Goal: Transaction & Acquisition: Download file/media

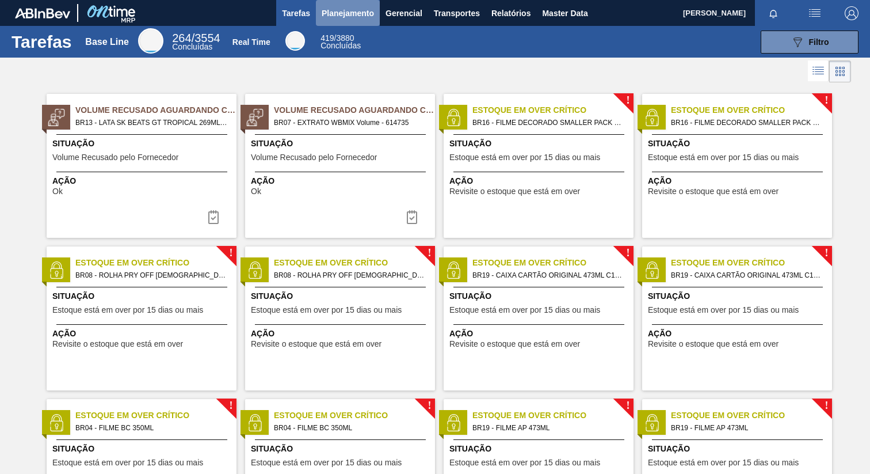
click at [354, 7] on span "Planejamento" at bounding box center [348, 13] width 52 height 14
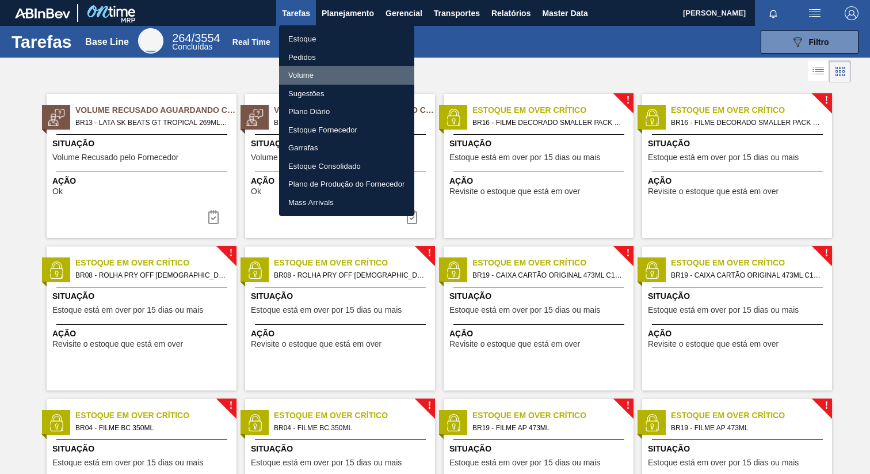
click at [303, 76] on li "Volume" at bounding box center [346, 75] width 135 height 18
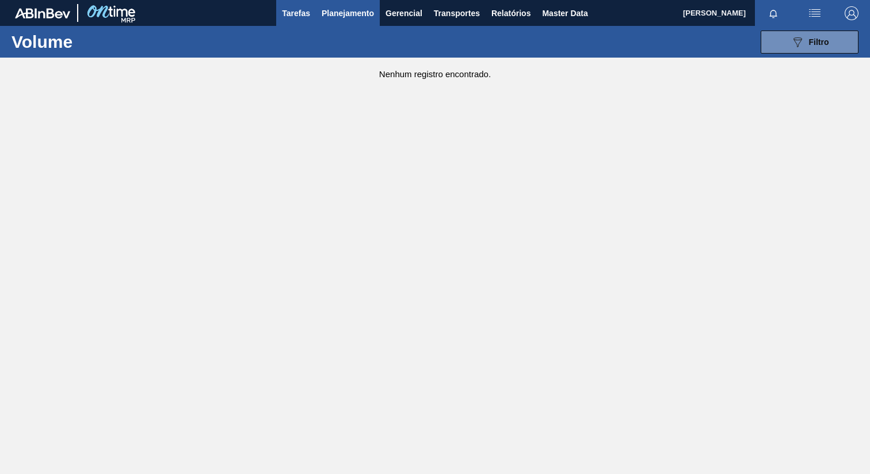
click at [298, 17] on span "Tarefas" at bounding box center [296, 13] width 28 height 14
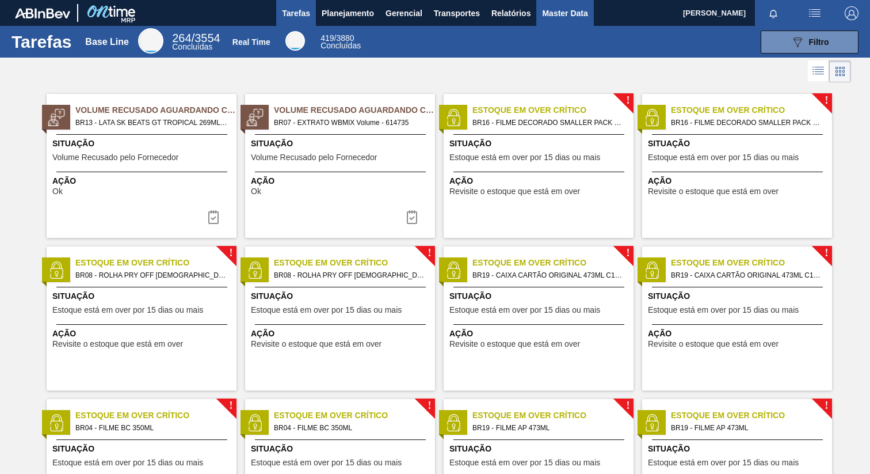
click at [546, 12] on span "Master Data" at bounding box center [564, 13] width 45 height 14
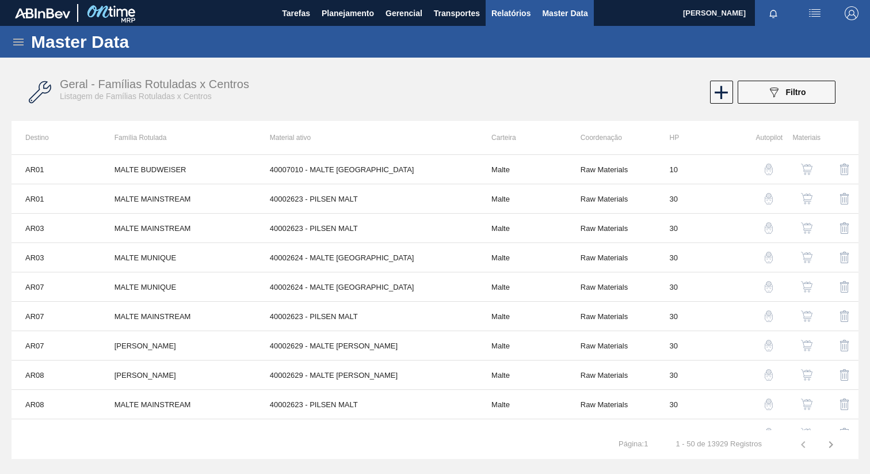
click at [516, 14] on span "Relatórios" at bounding box center [511, 13] width 39 height 14
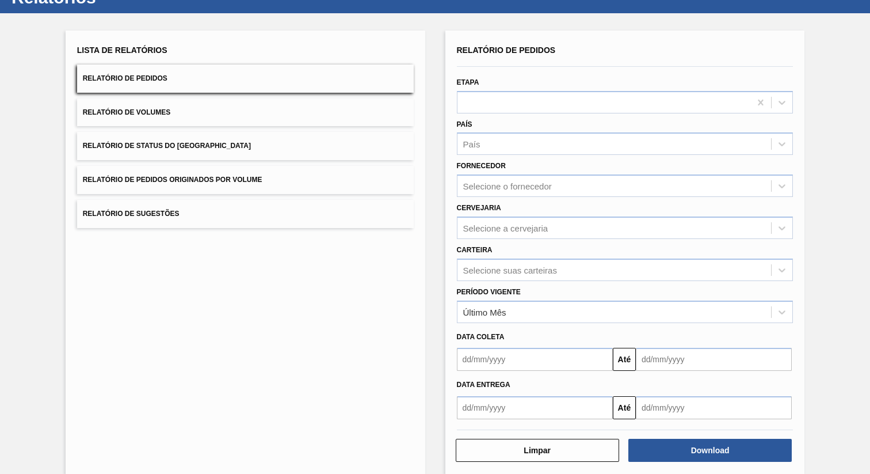
scroll to position [59, 0]
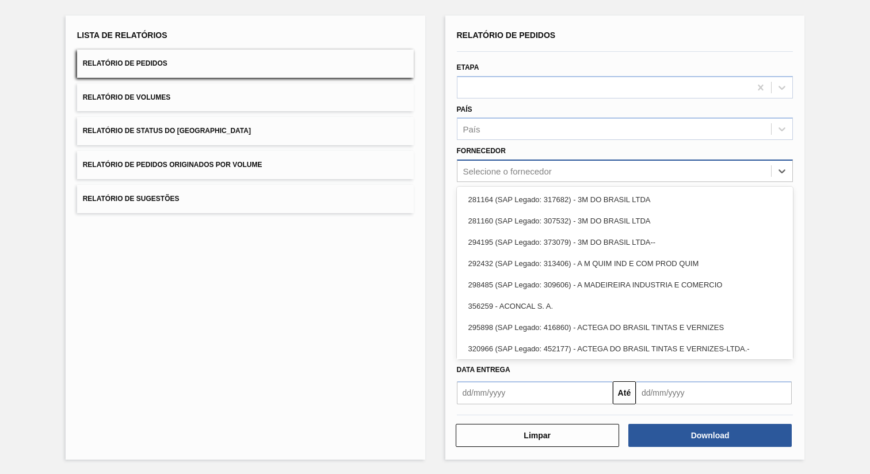
click at [466, 174] on div "Selecione o fornecedor" at bounding box center [507, 171] width 89 height 10
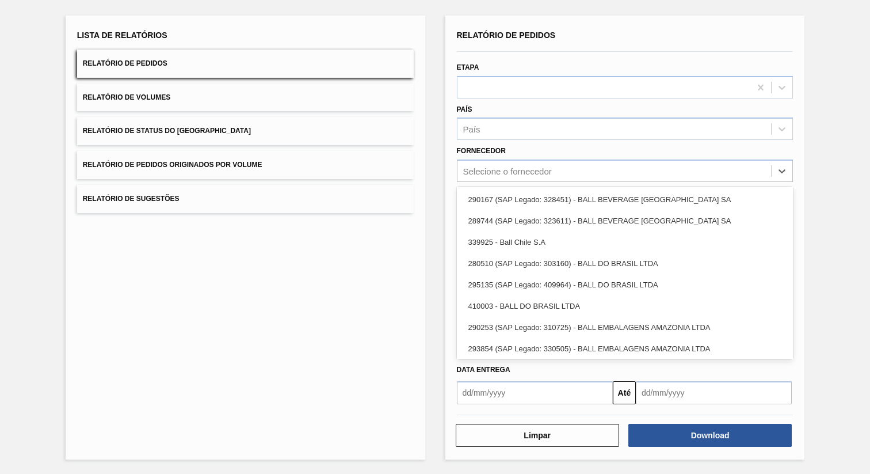
scroll to position [980, 0]
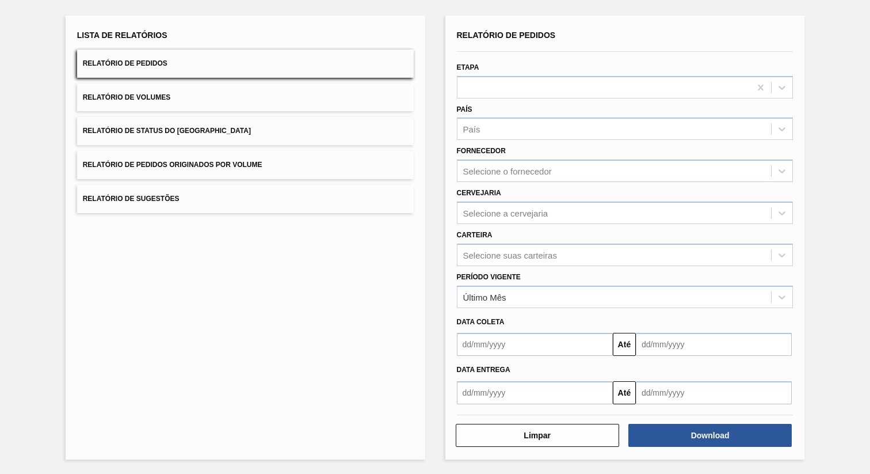
click at [425, 177] on div "Lista de Relatórios Relatório de Pedidos Relatório de Volumes Relatório de Stat…" at bounding box center [435, 235] width 870 height 475
click at [471, 259] on div "Selecione suas carteiras" at bounding box center [510, 255] width 94 height 10
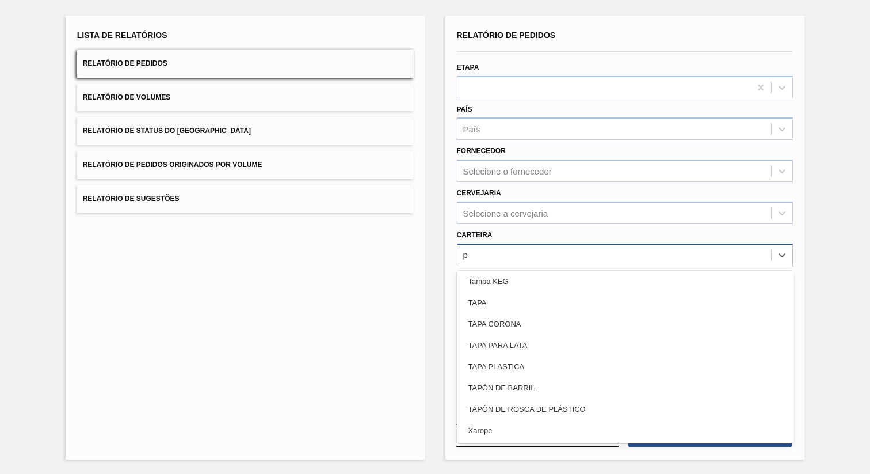
scroll to position [0, 0]
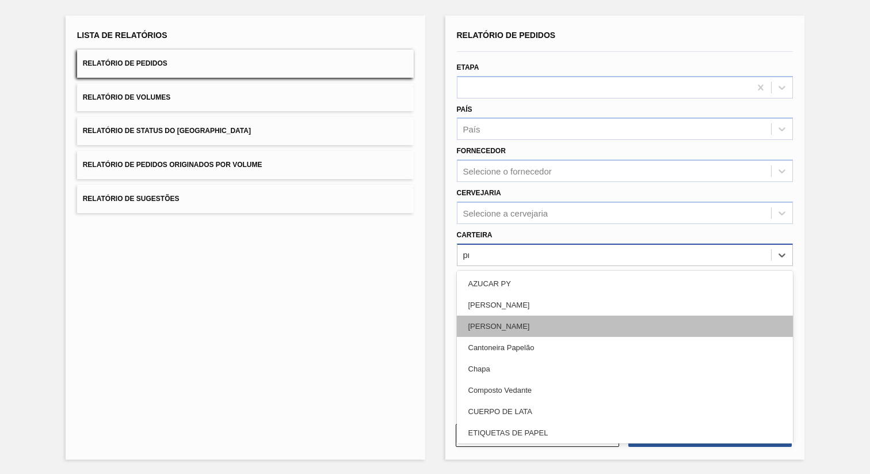
type input "pre"
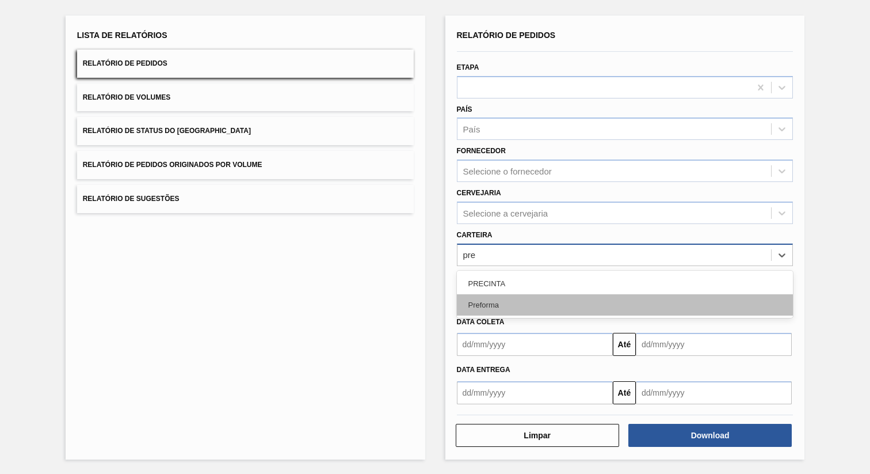
click at [478, 306] on div "Preforma" at bounding box center [625, 304] width 337 height 21
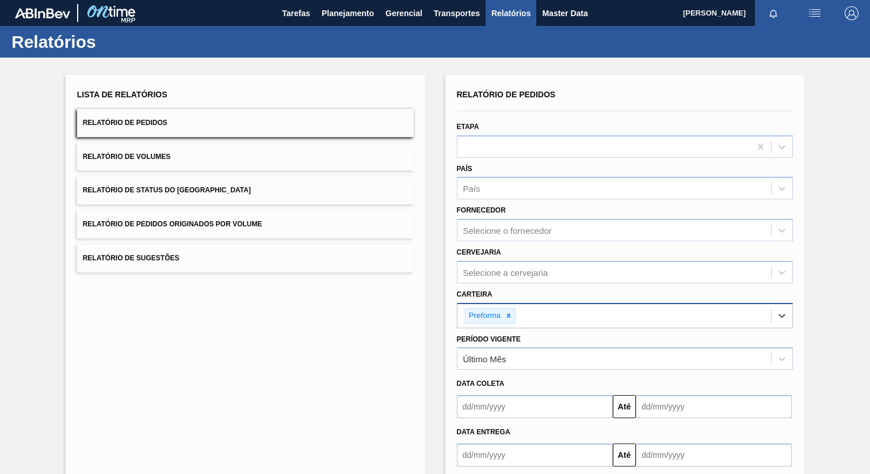
scroll to position [62, 0]
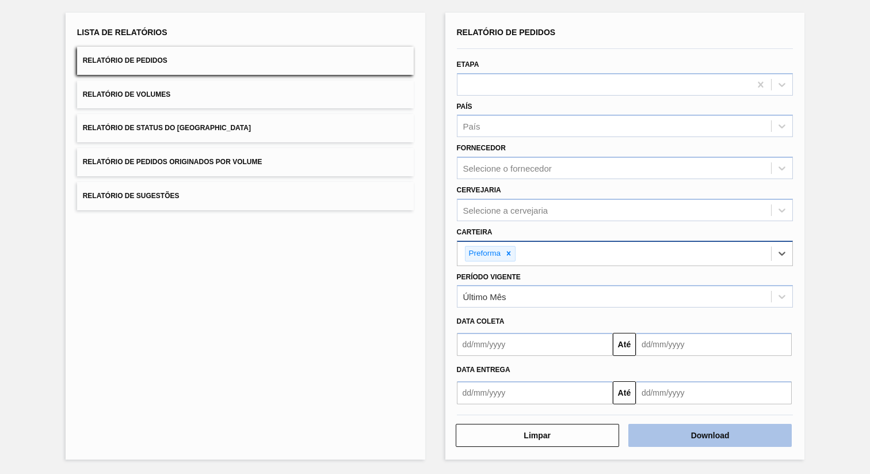
click at [652, 435] on button "Download" at bounding box center [710, 435] width 163 height 23
click at [640, 436] on button "Download" at bounding box center [710, 435] width 163 height 23
